Goal: Contribute content

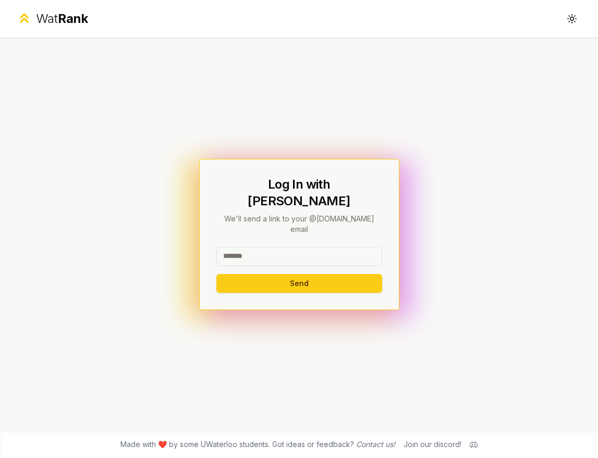
click at [291, 247] on input at bounding box center [299, 256] width 166 height 19
click at [294, 274] on button "Send" at bounding box center [299, 283] width 166 height 19
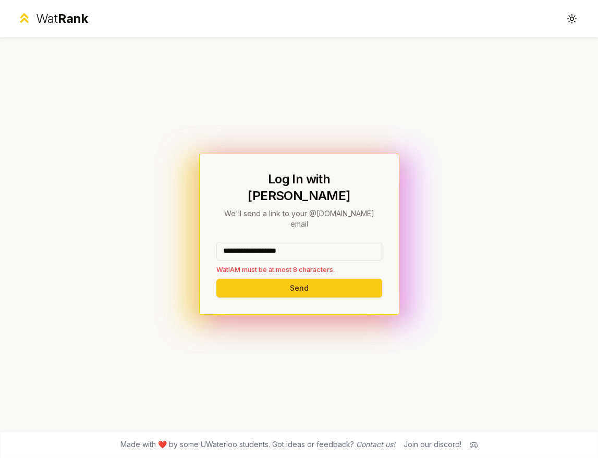
drag, startPoint x: 313, startPoint y: 236, endPoint x: 258, endPoint y: 238, distance: 54.3
click at [258, 242] on input "**********" at bounding box center [299, 251] width 166 height 19
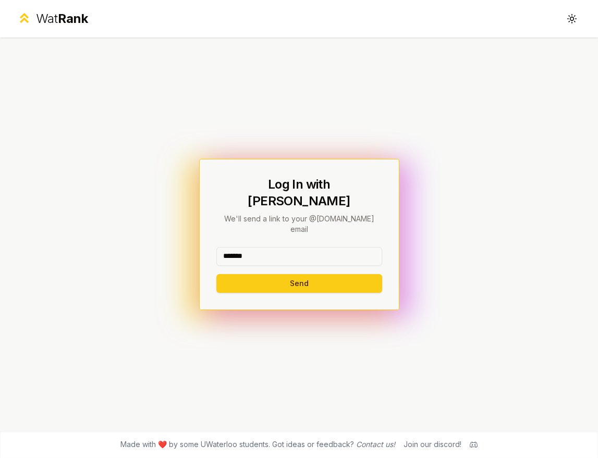
type input "*******"
click at [251, 258] on div "******* Send" at bounding box center [299, 270] width 166 height 46
click at [251, 274] on button "Send" at bounding box center [299, 283] width 166 height 19
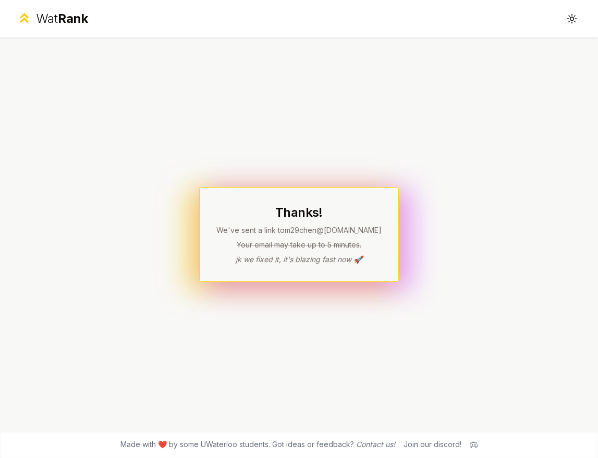
click at [296, 219] on h1 "Thanks!" at bounding box center [298, 212] width 165 height 17
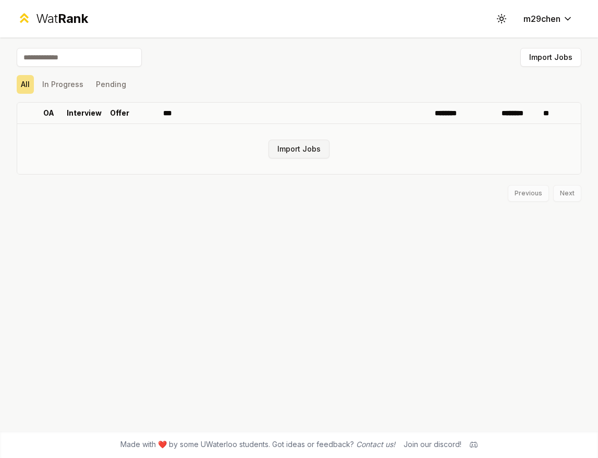
click at [281, 153] on button "Import Jobs" at bounding box center [298, 149] width 61 height 19
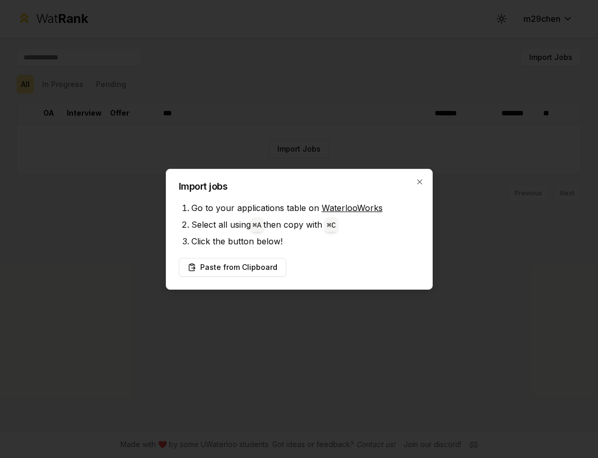
click at [295, 251] on div "Import jobs Go to your applications table on WaterlooWorks Select all using ⌘ A…" at bounding box center [299, 229] width 267 height 121
click at [263, 266] on button "Paste from Clipboard" at bounding box center [232, 267] width 107 height 19
click at [237, 266] on button "Paste from Clipboard" at bounding box center [232, 267] width 107 height 19
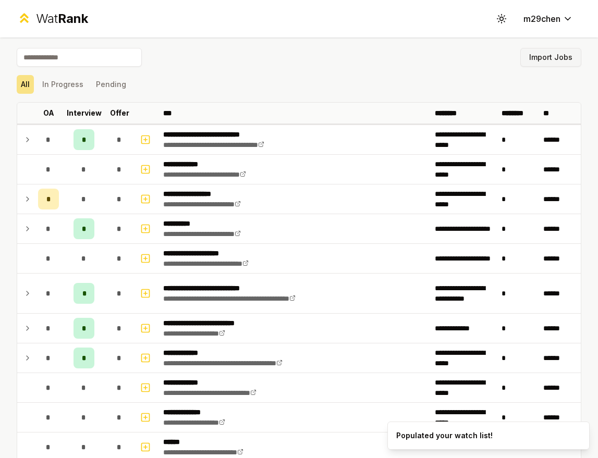
click at [552, 59] on button "Import Jobs" at bounding box center [550, 57] width 61 height 19
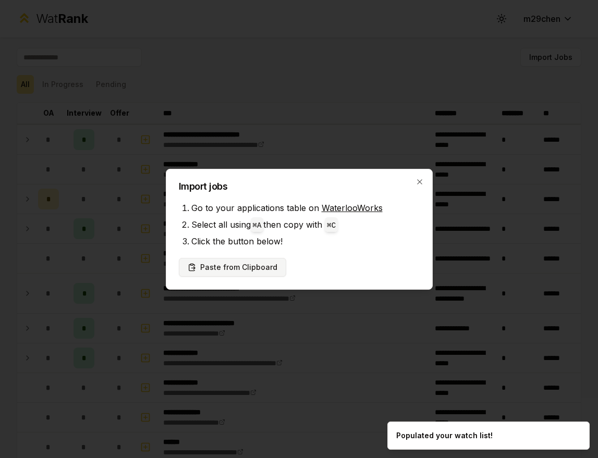
click at [263, 266] on button "Paste from Clipboard" at bounding box center [232, 267] width 107 height 19
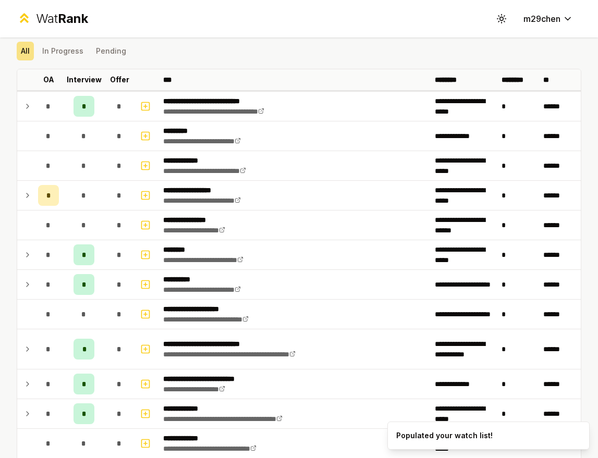
scroll to position [36, 0]
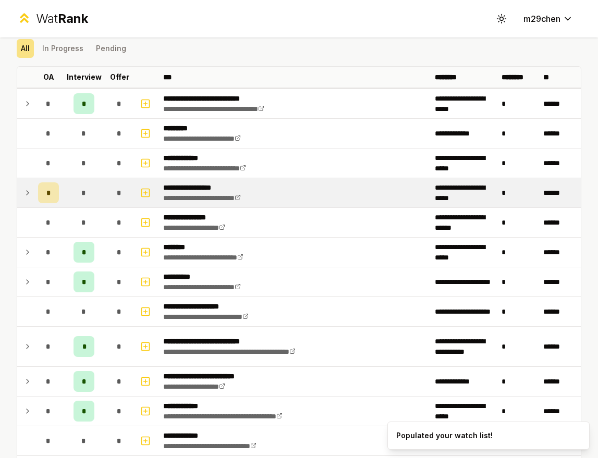
click at [30, 195] on icon at bounding box center [27, 193] width 8 height 13
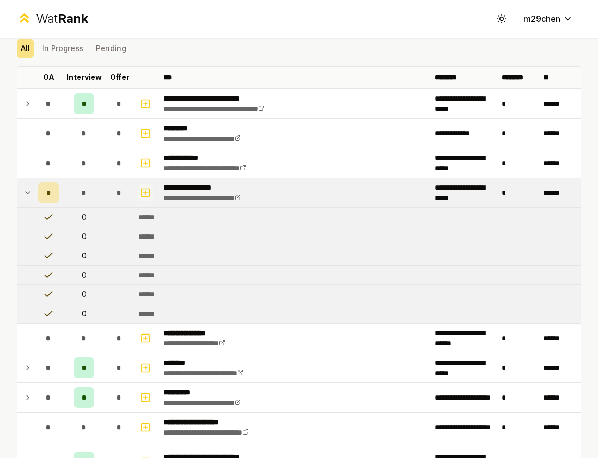
click at [143, 187] on icon "button" at bounding box center [145, 193] width 10 height 13
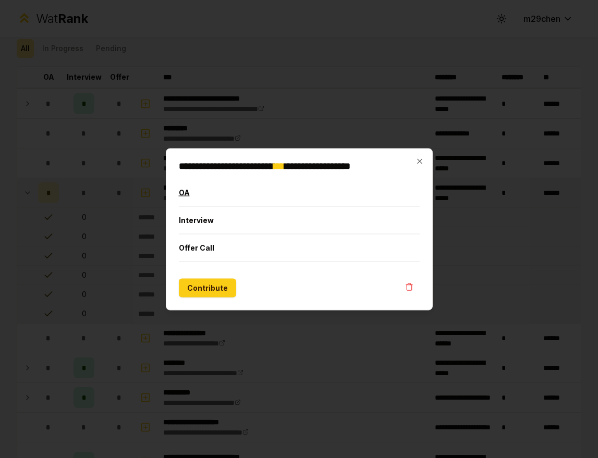
click at [223, 190] on button "OA" at bounding box center [299, 192] width 241 height 27
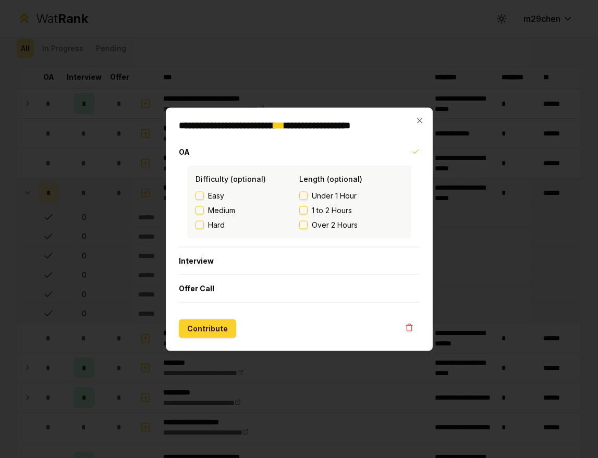
click at [206, 333] on button "Contribute" at bounding box center [207, 328] width 57 height 19
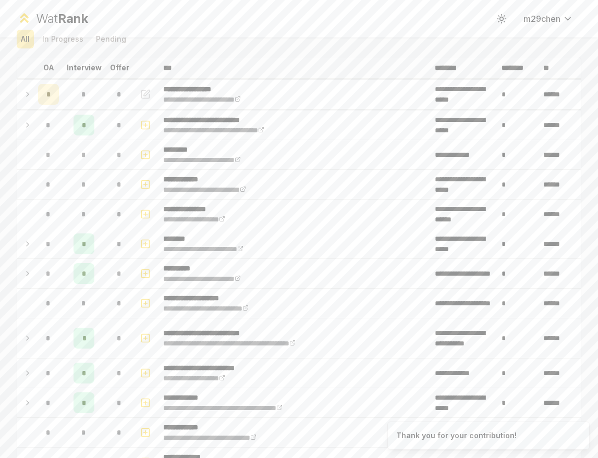
scroll to position [48, 0]
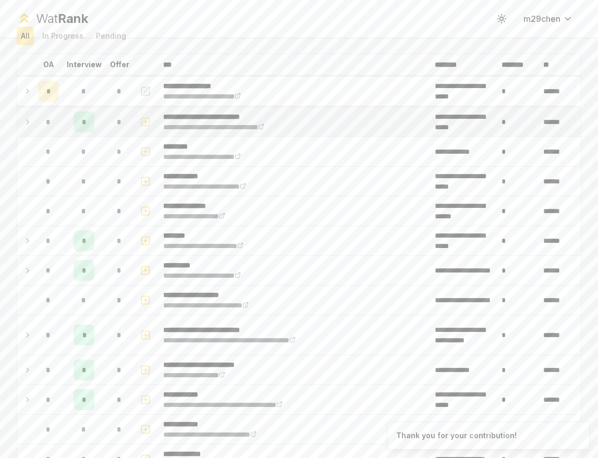
click at [29, 124] on icon at bounding box center [27, 122] width 8 height 13
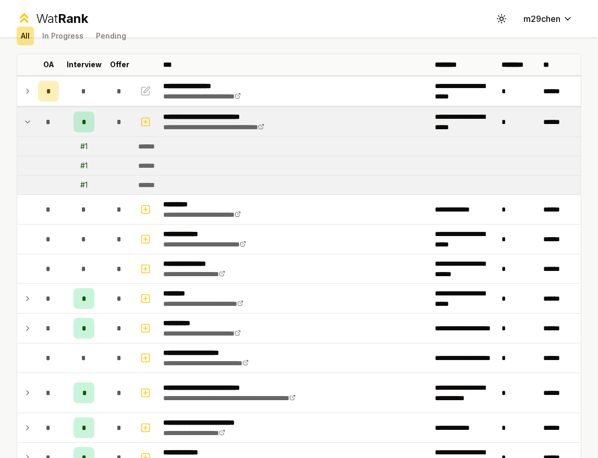
click at [85, 120] on span "*" at bounding box center [84, 122] width 5 height 10
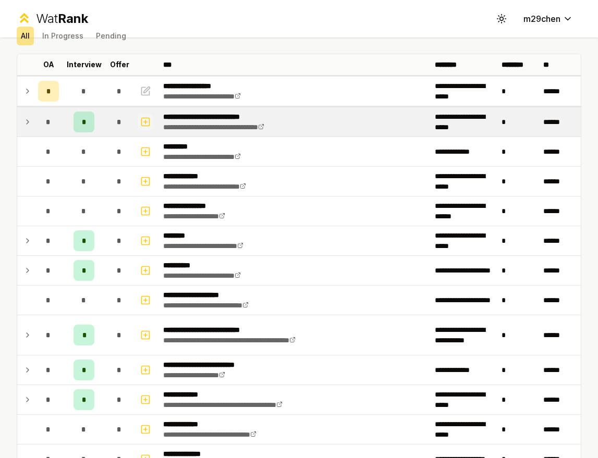
click at [142, 124] on rect "button" at bounding box center [146, 122] width 8 height 8
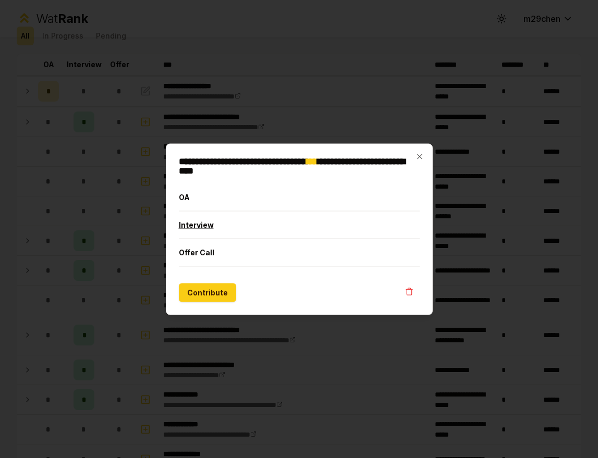
click at [213, 230] on button "Interview" at bounding box center [299, 224] width 241 height 27
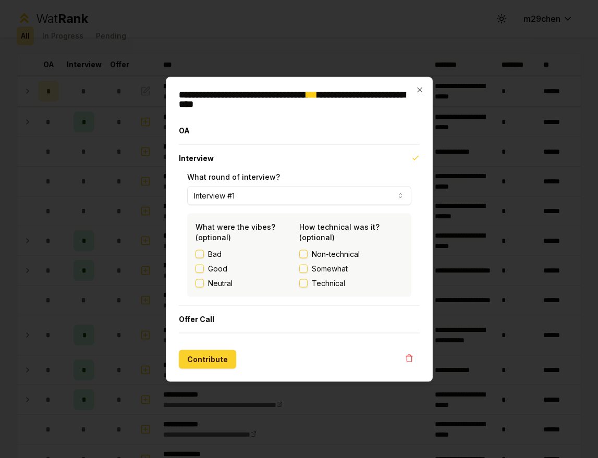
click at [220, 362] on button "Contribute" at bounding box center [207, 359] width 57 height 19
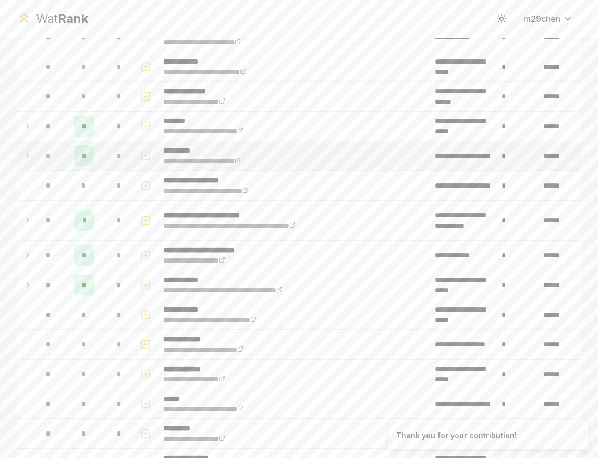
scroll to position [181, 0]
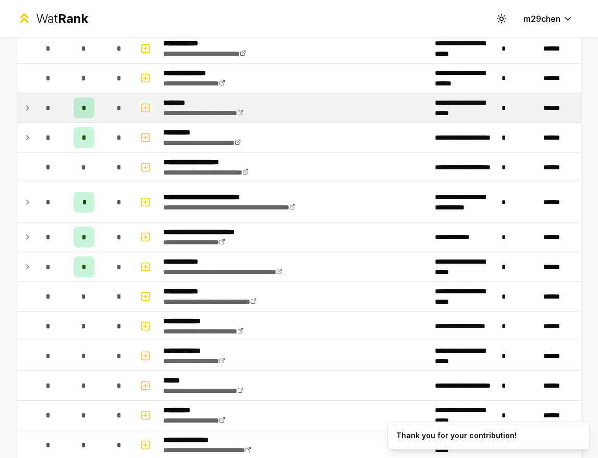
click at [141, 103] on icon "button" at bounding box center [145, 108] width 10 height 13
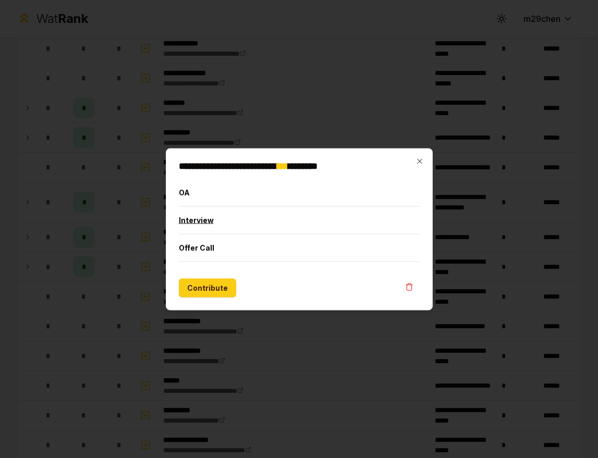
click at [215, 220] on button "Interview" at bounding box center [299, 219] width 241 height 27
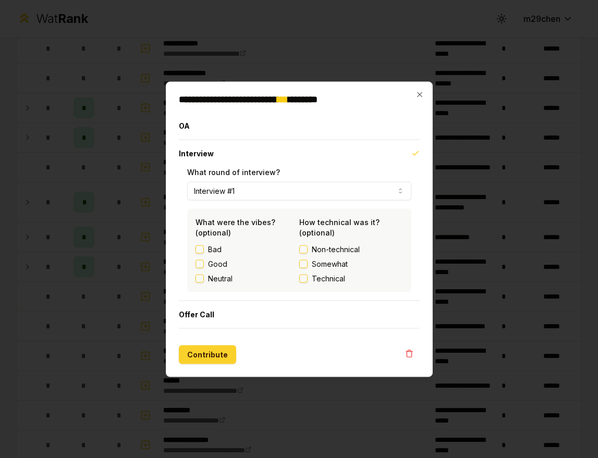
click at [209, 351] on button "Contribute" at bounding box center [207, 354] width 57 height 19
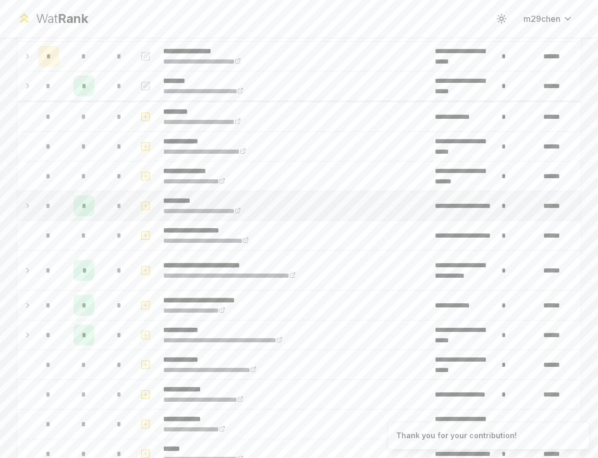
scroll to position [115, 0]
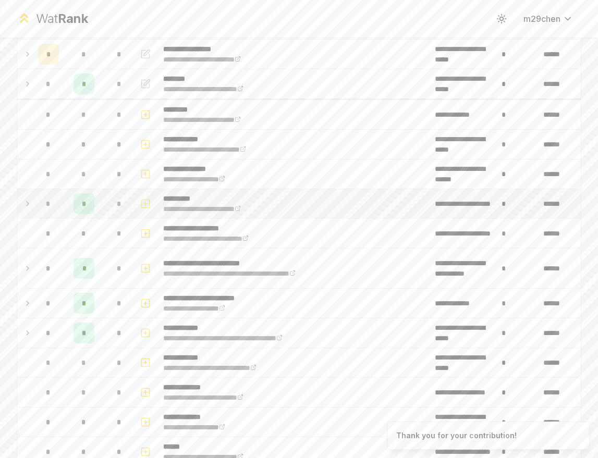
click at [136, 197] on td at bounding box center [146, 203] width 25 height 29
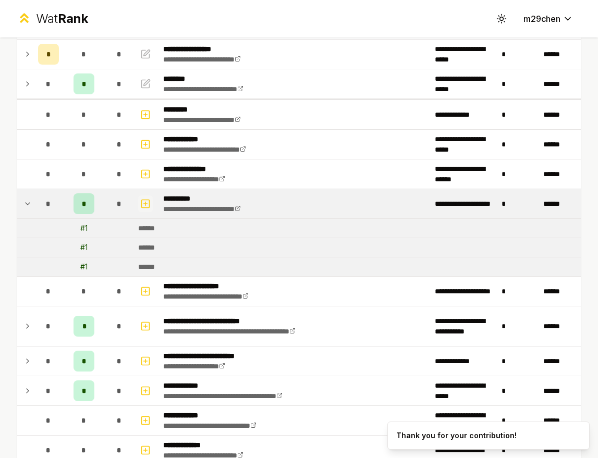
click at [145, 198] on icon "button" at bounding box center [145, 204] width 10 height 13
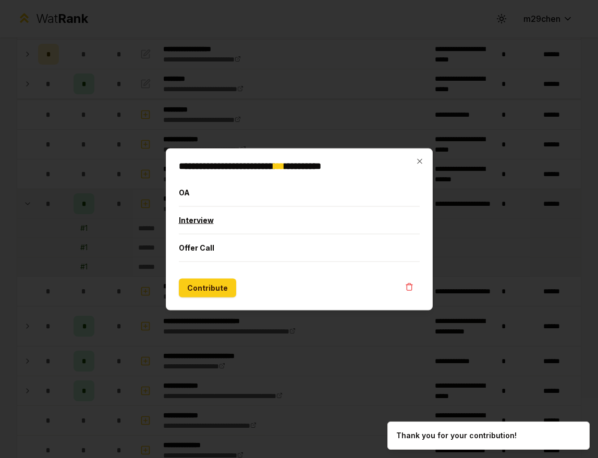
click at [210, 222] on button "Interview" at bounding box center [299, 219] width 241 height 27
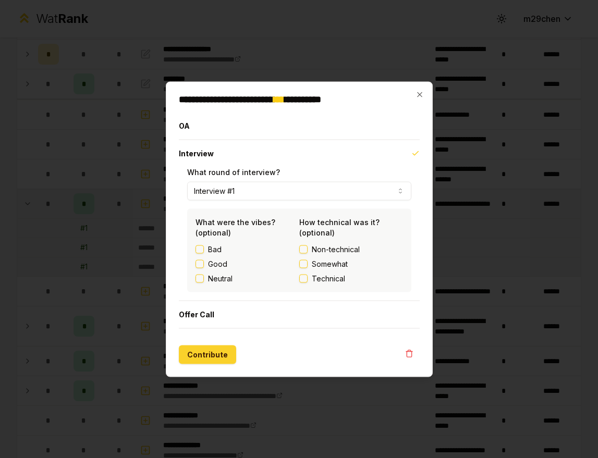
click at [206, 347] on button "Contribute" at bounding box center [207, 354] width 57 height 19
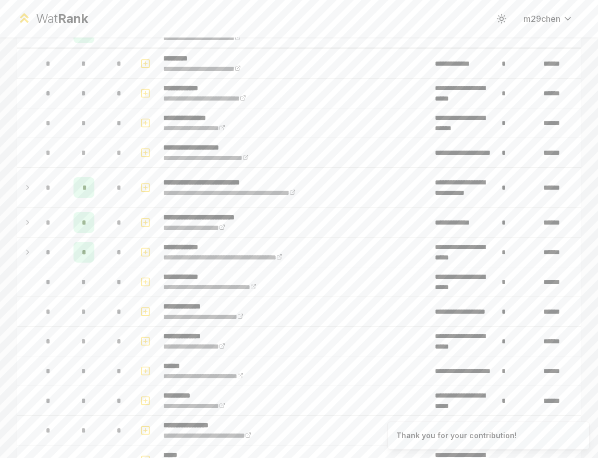
scroll to position [198, 0]
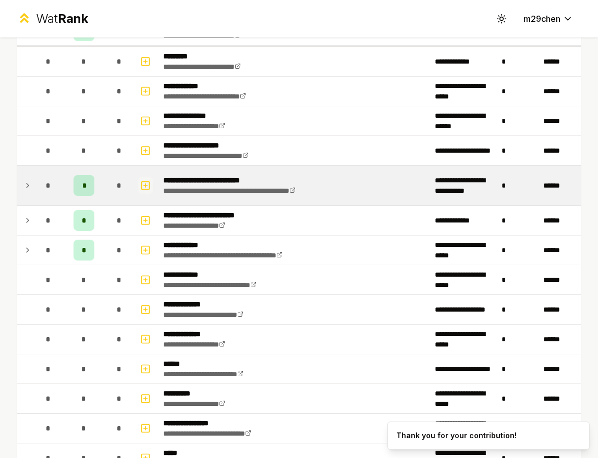
click at [142, 181] on rect "button" at bounding box center [146, 185] width 8 height 8
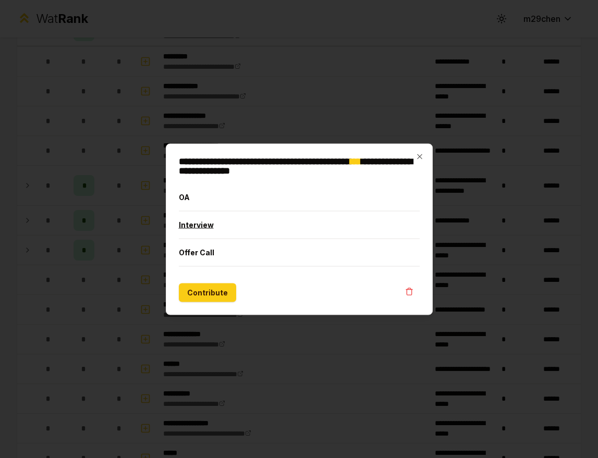
click at [205, 229] on button "Interview" at bounding box center [299, 224] width 241 height 27
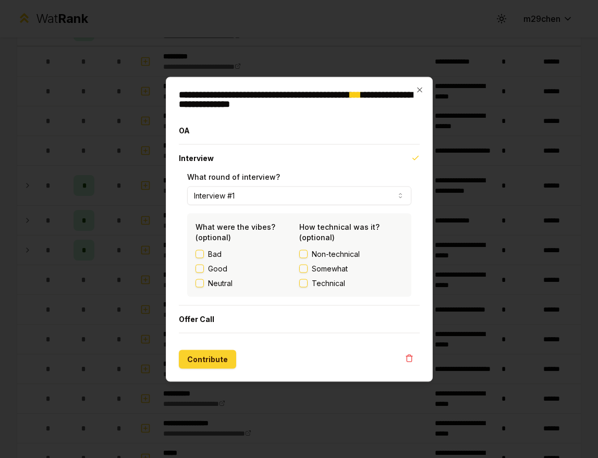
click at [211, 362] on button "Contribute" at bounding box center [207, 359] width 57 height 19
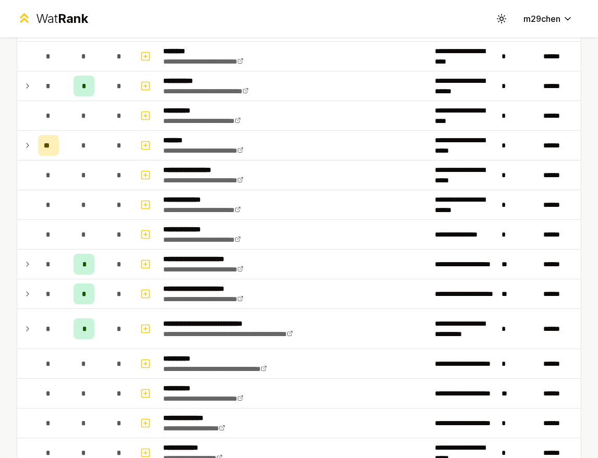
scroll to position [1131, 0]
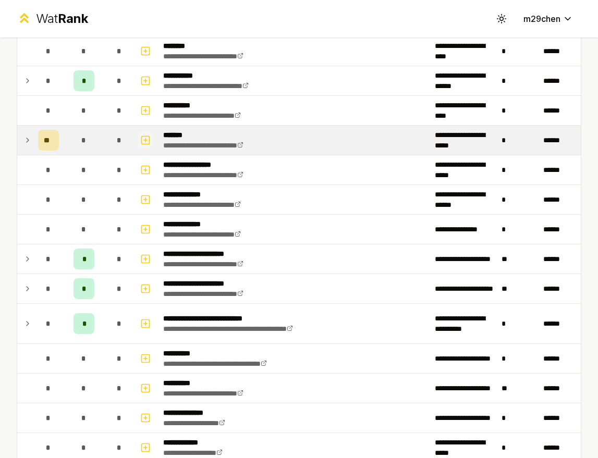
click at [144, 137] on icon "button" at bounding box center [145, 140] width 10 height 13
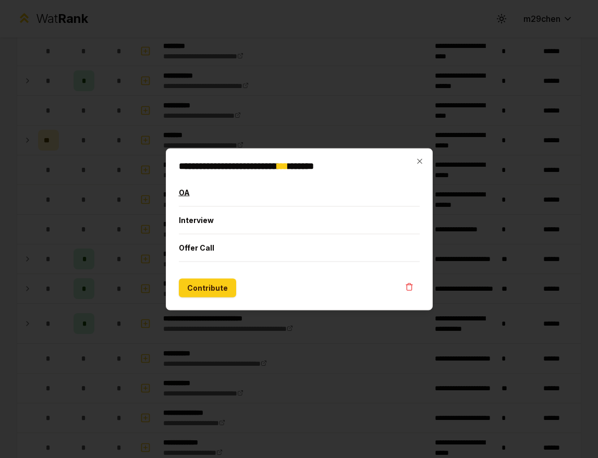
click at [181, 198] on button "OA" at bounding box center [299, 192] width 241 height 27
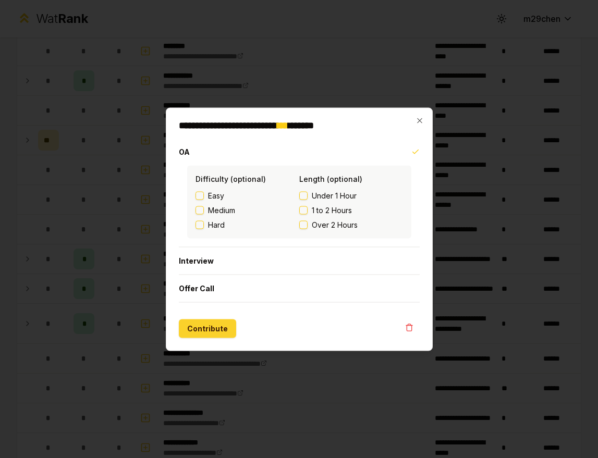
click at [208, 337] on button "Contribute" at bounding box center [207, 328] width 57 height 19
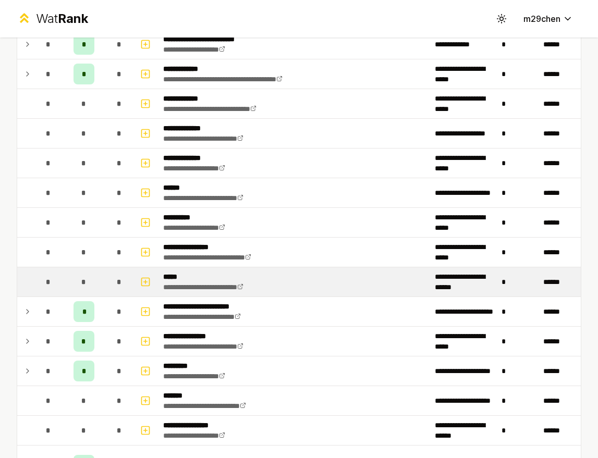
scroll to position [384, 0]
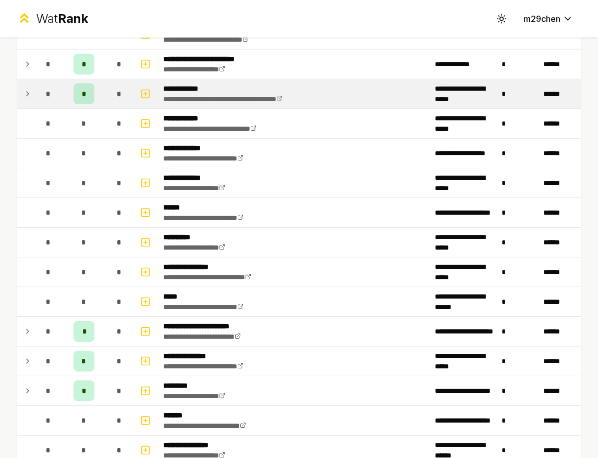
click at [29, 94] on icon at bounding box center [27, 94] width 8 height 13
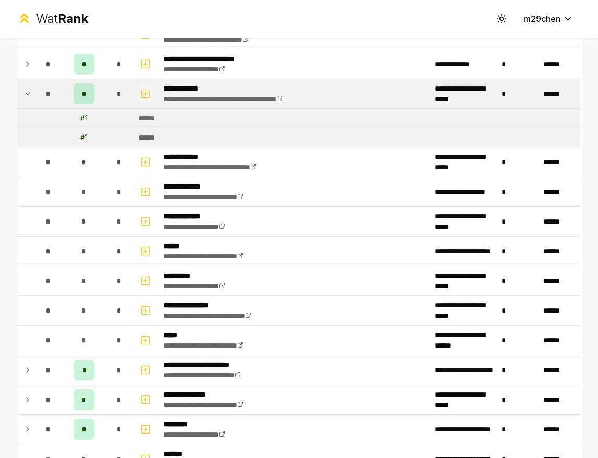
click at [142, 99] on icon "button" at bounding box center [145, 94] width 10 height 13
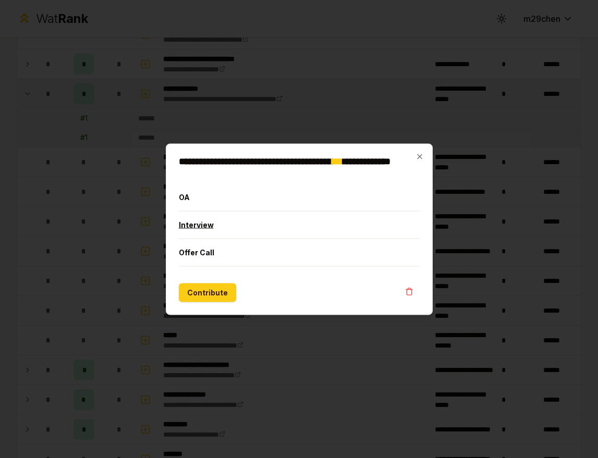
click at [242, 220] on button "Interview" at bounding box center [299, 224] width 241 height 27
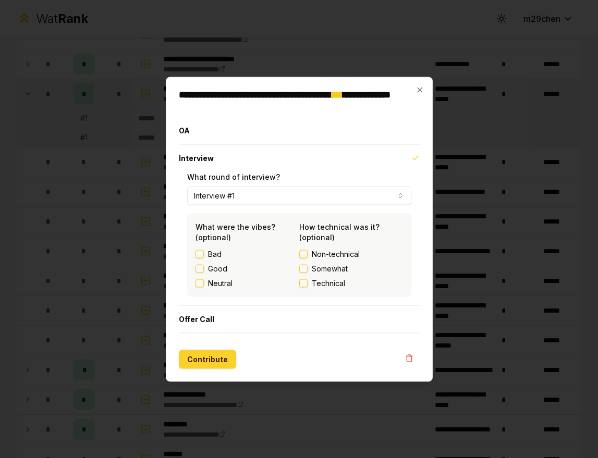
click at [211, 363] on button "Contribute" at bounding box center [207, 359] width 57 height 19
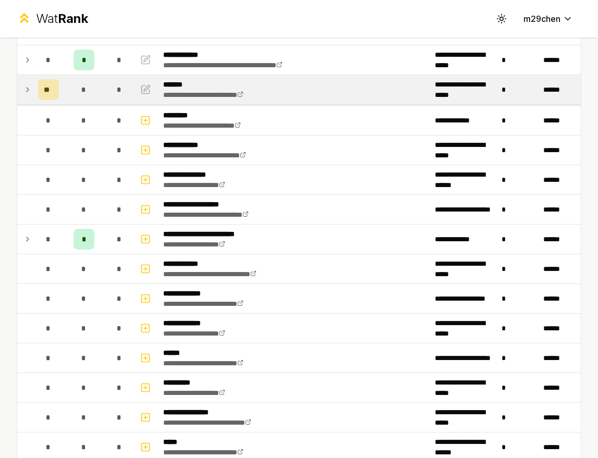
scroll to position [247, 0]
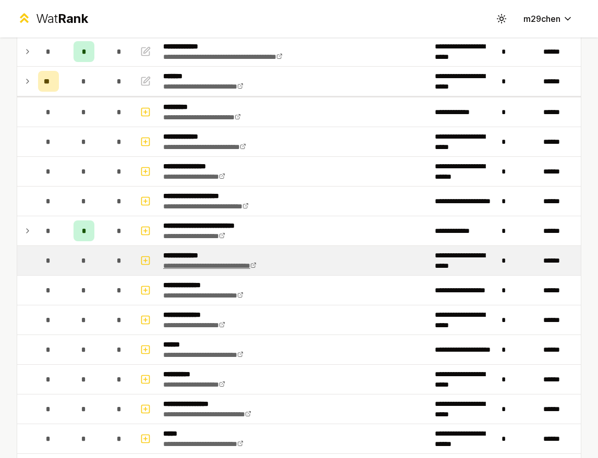
click at [256, 266] on link "**********" at bounding box center [209, 265] width 93 height 7
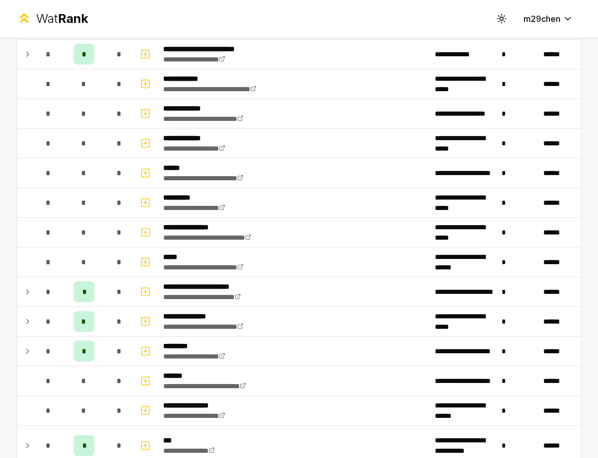
scroll to position [29, 0]
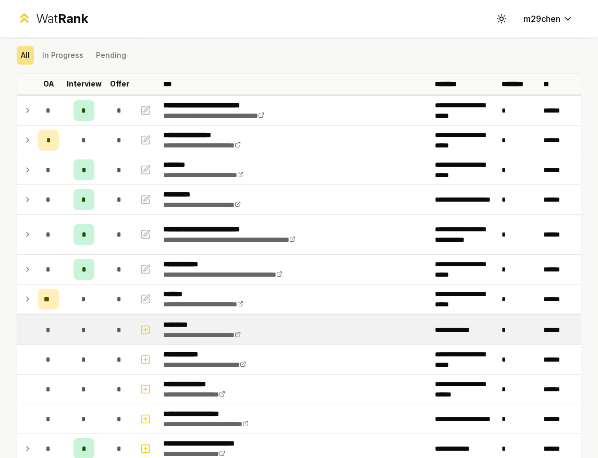
click at [503, 329] on td "*" at bounding box center [518, 329] width 42 height 29
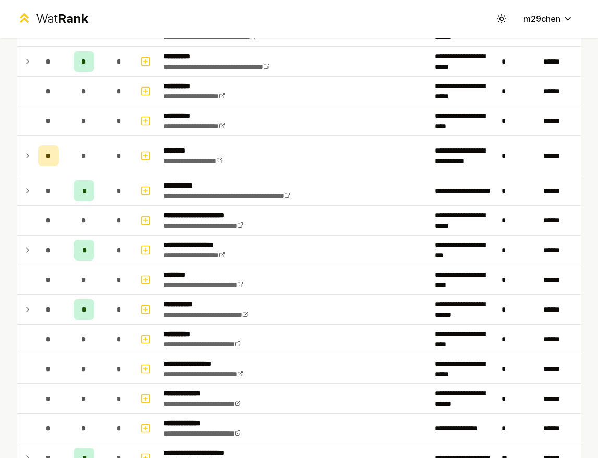
scroll to position [933, 0]
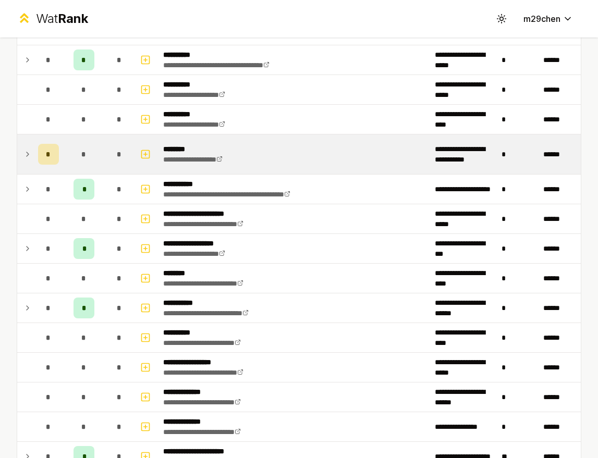
click at [35, 153] on td "*" at bounding box center [48, 154] width 29 height 40
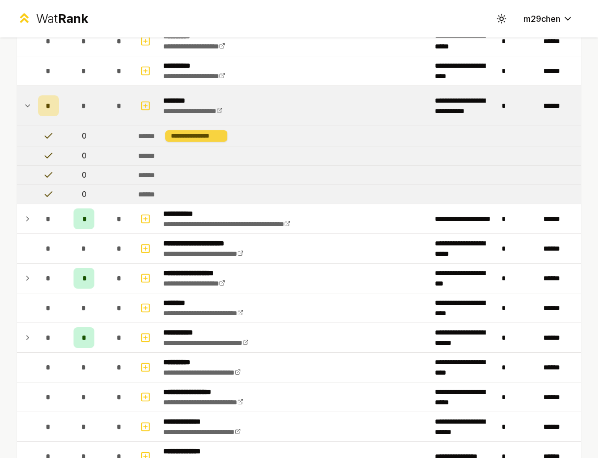
scroll to position [943, 0]
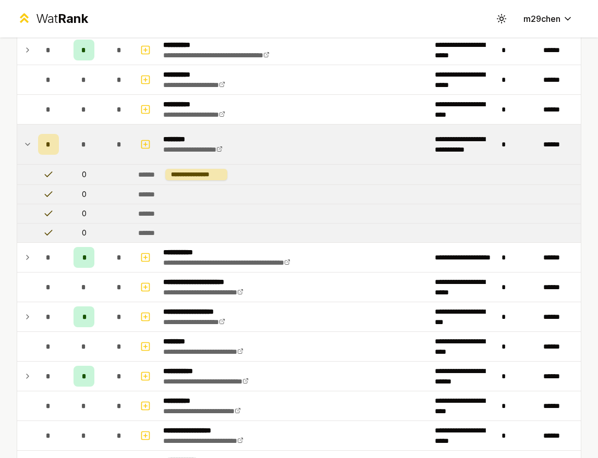
click at [28, 141] on icon at bounding box center [27, 144] width 8 height 13
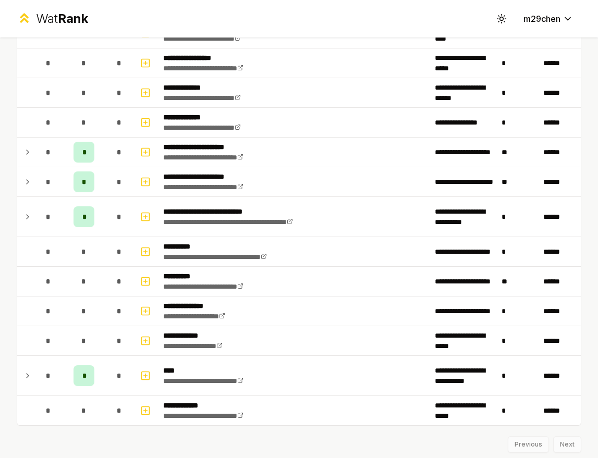
scroll to position [1270, 0]
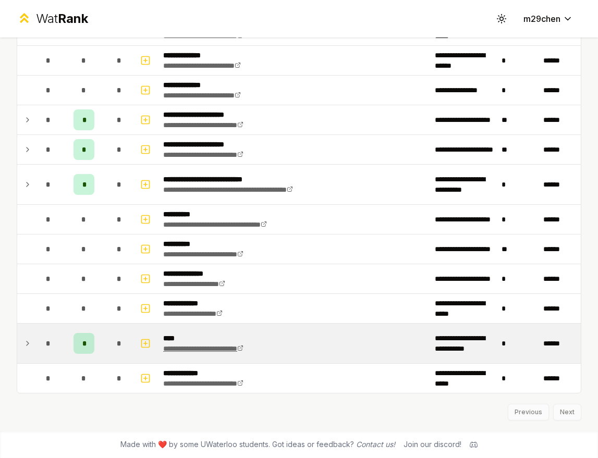
click at [243, 347] on link "**********" at bounding box center [203, 348] width 80 height 7
